Goal: Information Seeking & Learning: Compare options

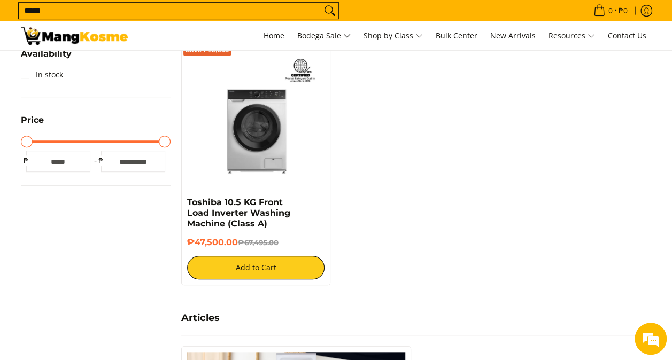
click at [310, 12] on input "*****" at bounding box center [170, 11] width 303 height 16
click at [277, 37] on span "Home" at bounding box center [274, 35] width 21 height 10
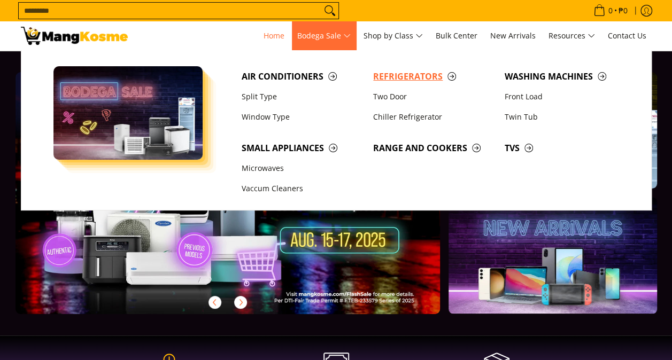
click at [394, 76] on span "Refrigerators" at bounding box center [433, 76] width 121 height 13
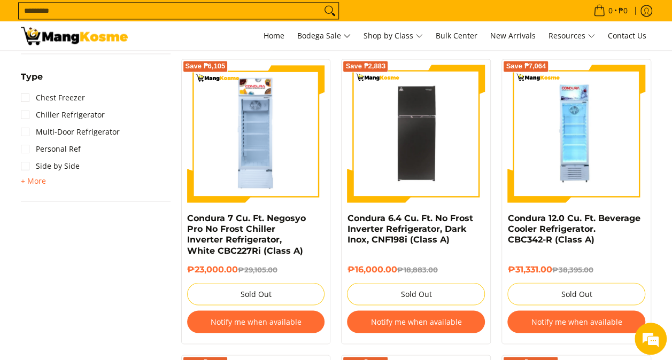
scroll to position [749, 0]
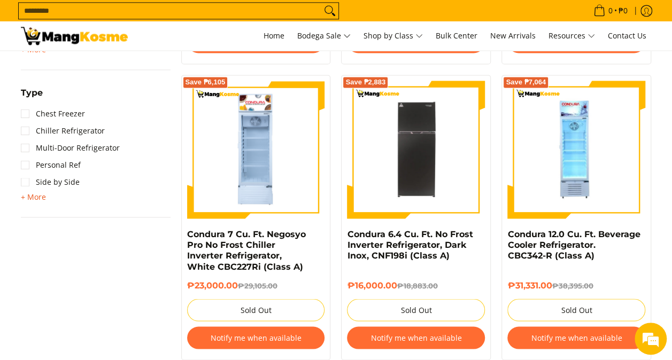
click at [21, 200] on span "+ More" at bounding box center [33, 197] width 25 height 9
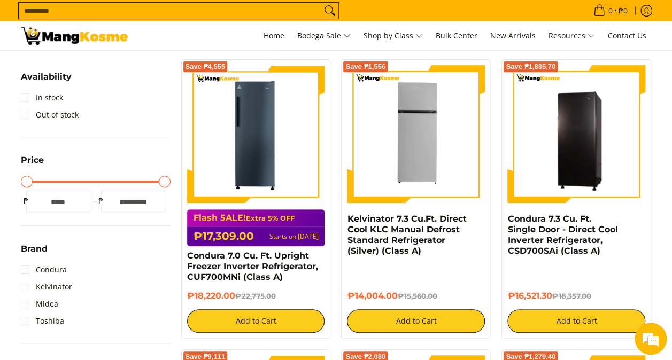
scroll to position [160, 0]
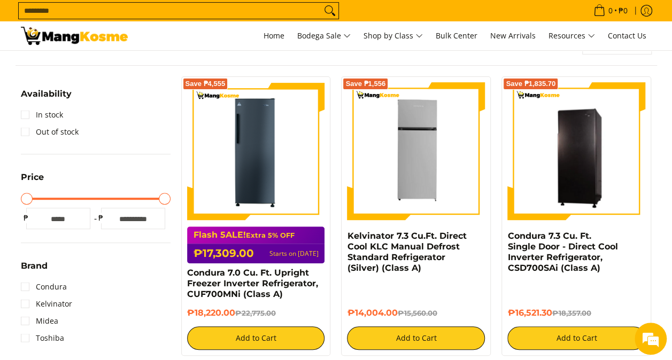
click at [183, 12] on input "Search..." at bounding box center [170, 11] width 303 height 16
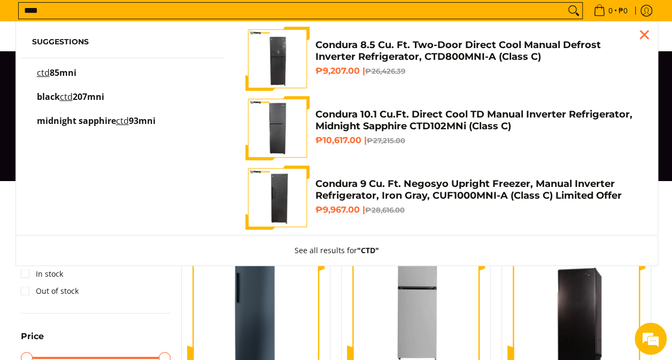
scroll to position [0, 0]
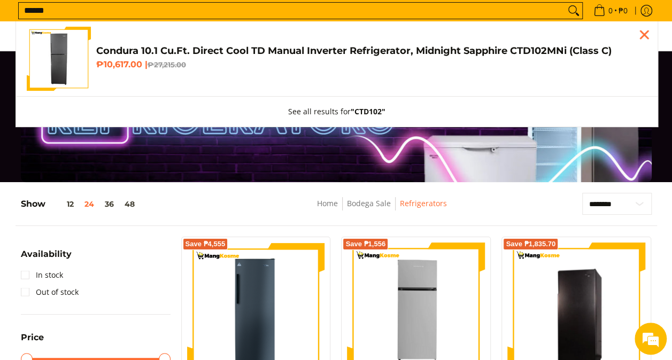
type input "******"
click at [266, 56] on h4 "Condura 10.1 Cu.Ft. Direct Cool TD Manual Inverter Refrigerator, Midnight Sapph…" at bounding box center [371, 51] width 551 height 12
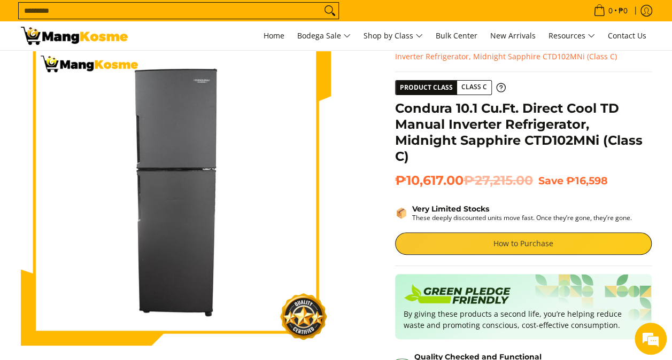
scroll to position [53, 0]
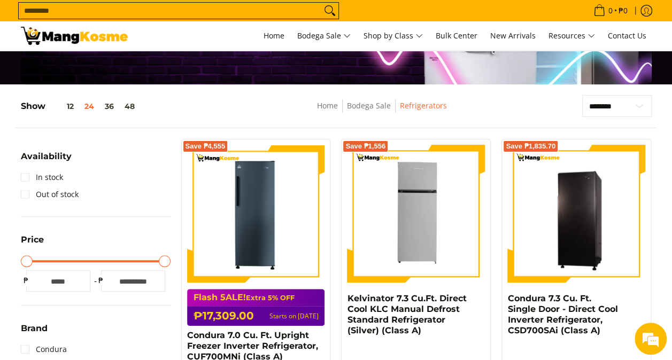
scroll to position [107, 0]
